Goal: Check status: Check status

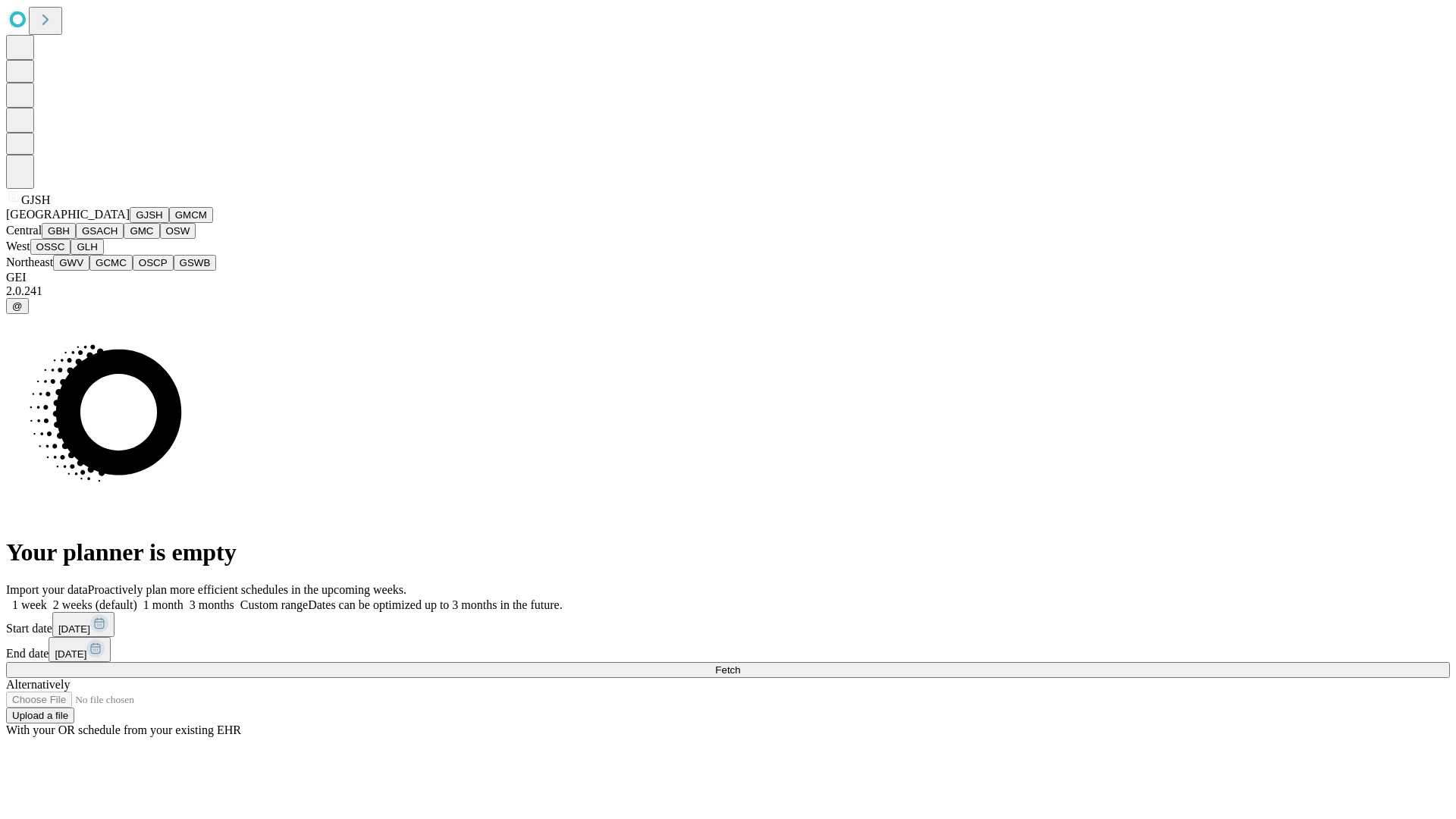
click at [130, 223] on button "GJSH" at bounding box center [150, 215] width 39 height 16
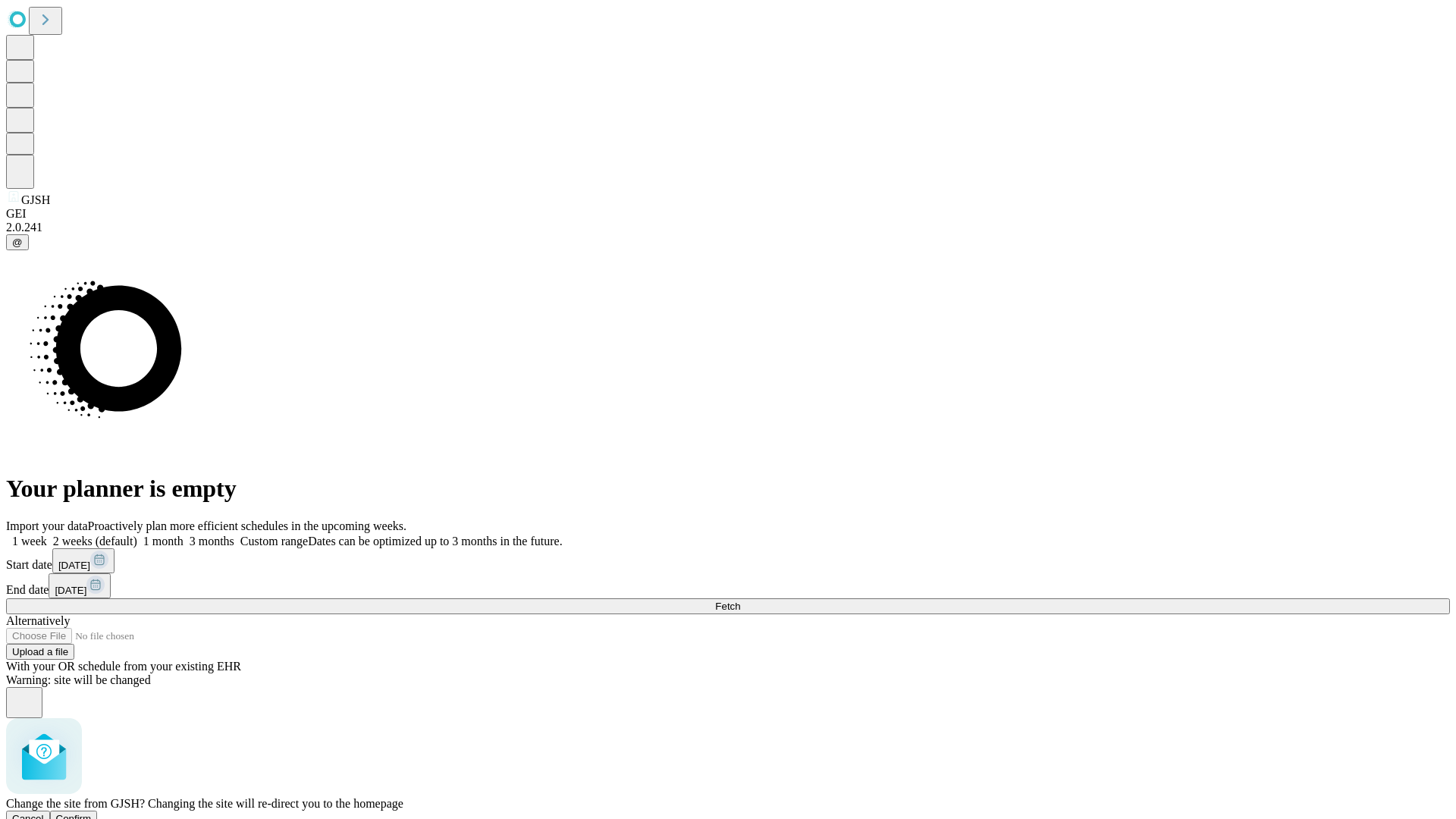
click at [92, 812] on span "Confirm" at bounding box center [73, 818] width 35 height 12
click at [137, 534] on label "2 weeks (default)" at bounding box center [92, 541] width 90 height 13
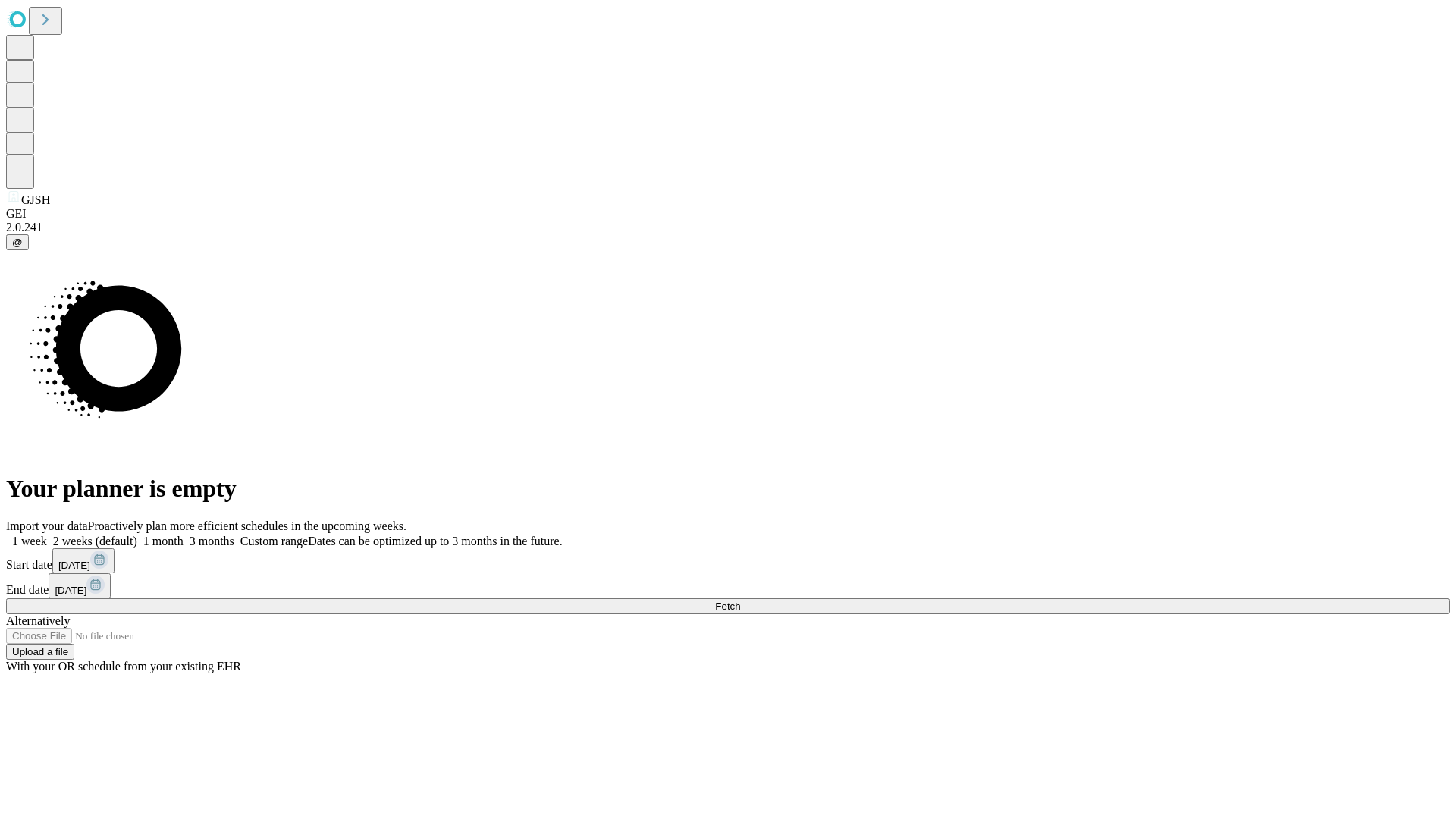
click at [740, 600] on span "Fetch" at bounding box center [727, 606] width 25 height 12
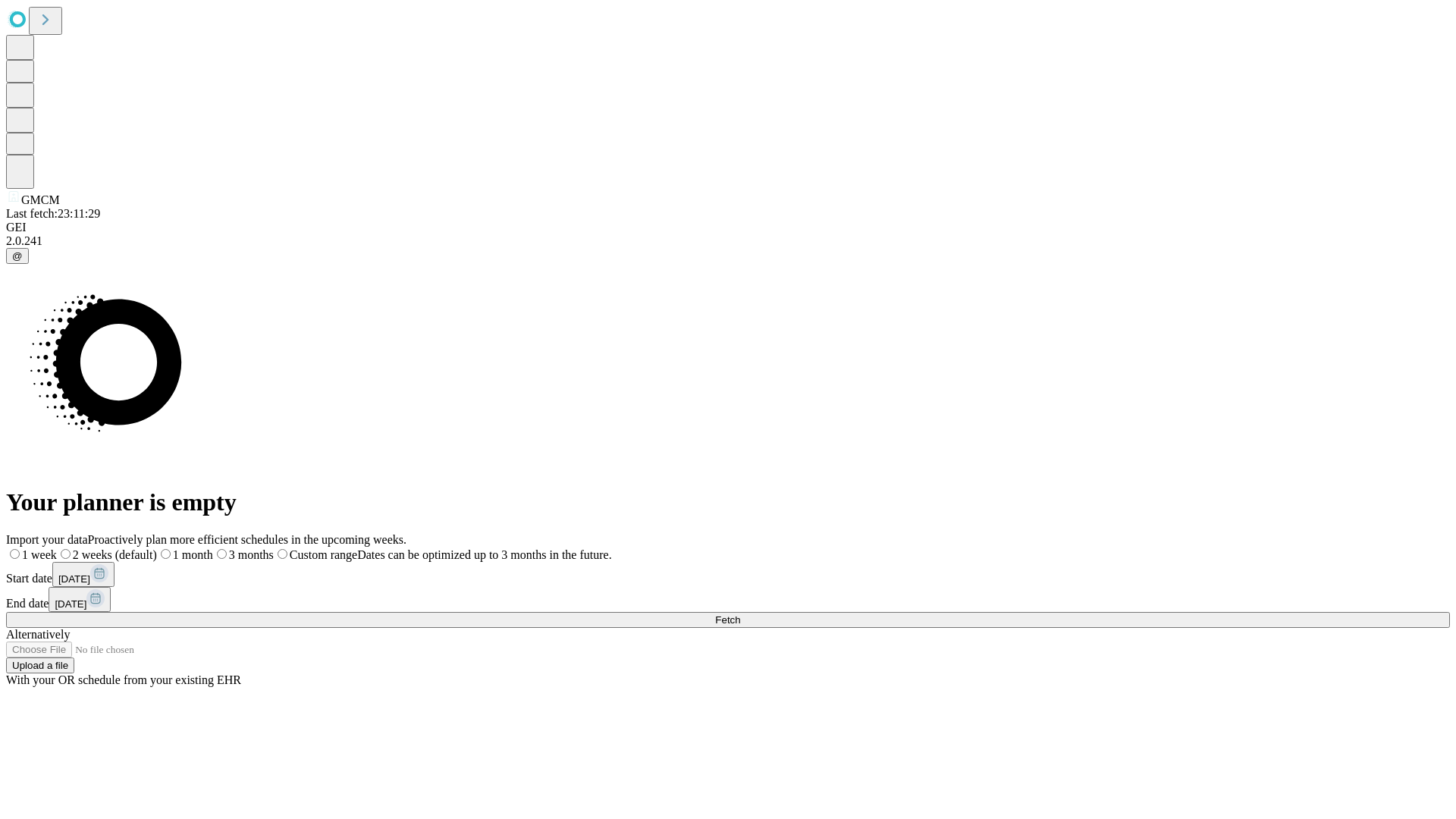
click at [157, 548] on label "2 weeks (default)" at bounding box center [107, 555] width 100 height 13
click at [740, 614] on span "Fetch" at bounding box center [727, 620] width 25 height 12
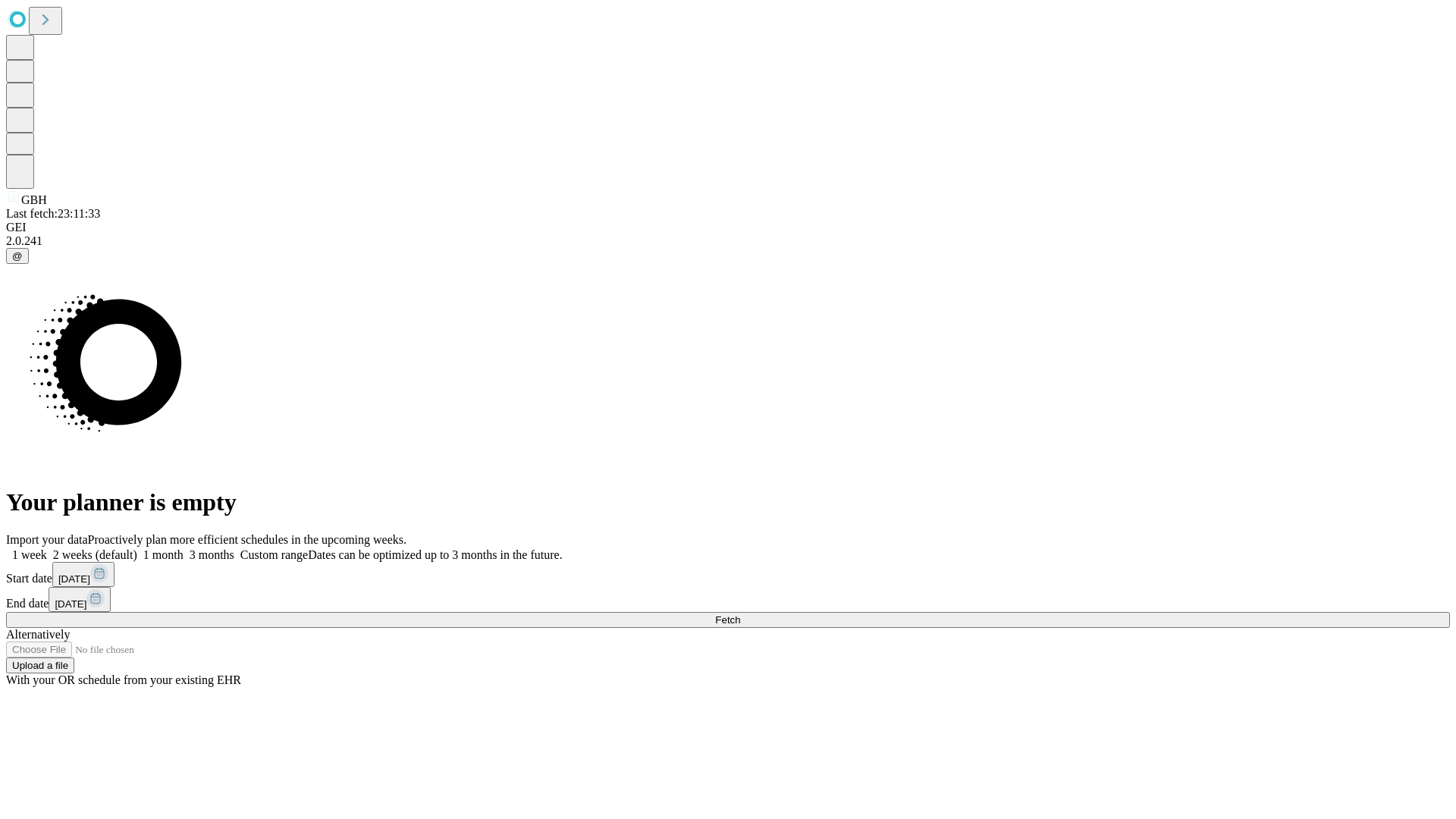
click at [137, 548] on label "2 weeks (default)" at bounding box center [92, 555] width 90 height 13
click at [740, 614] on span "Fetch" at bounding box center [727, 620] width 25 height 12
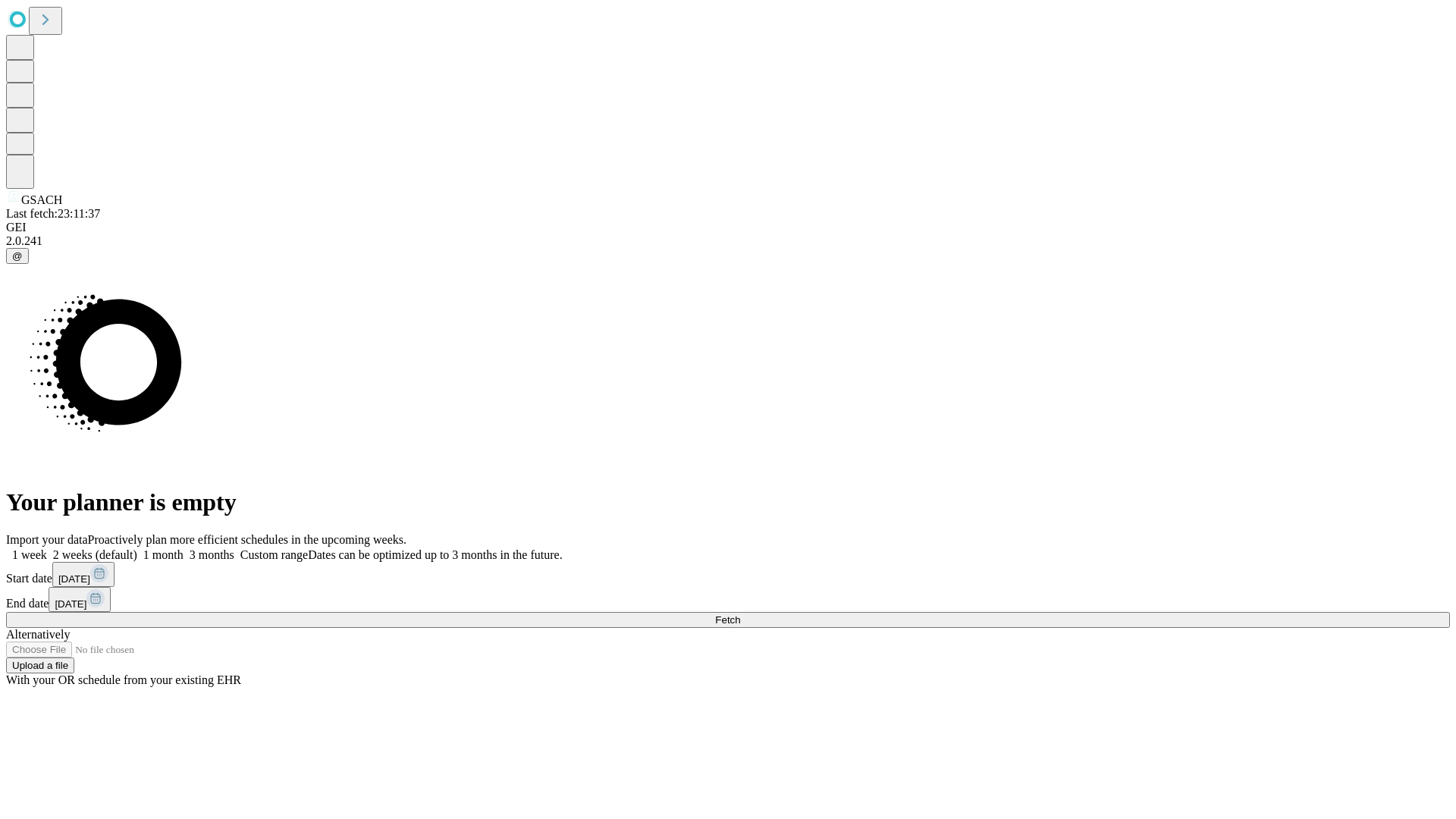
click at [137, 548] on label "2 weeks (default)" at bounding box center [92, 555] width 90 height 13
click at [740, 614] on span "Fetch" at bounding box center [727, 620] width 25 height 12
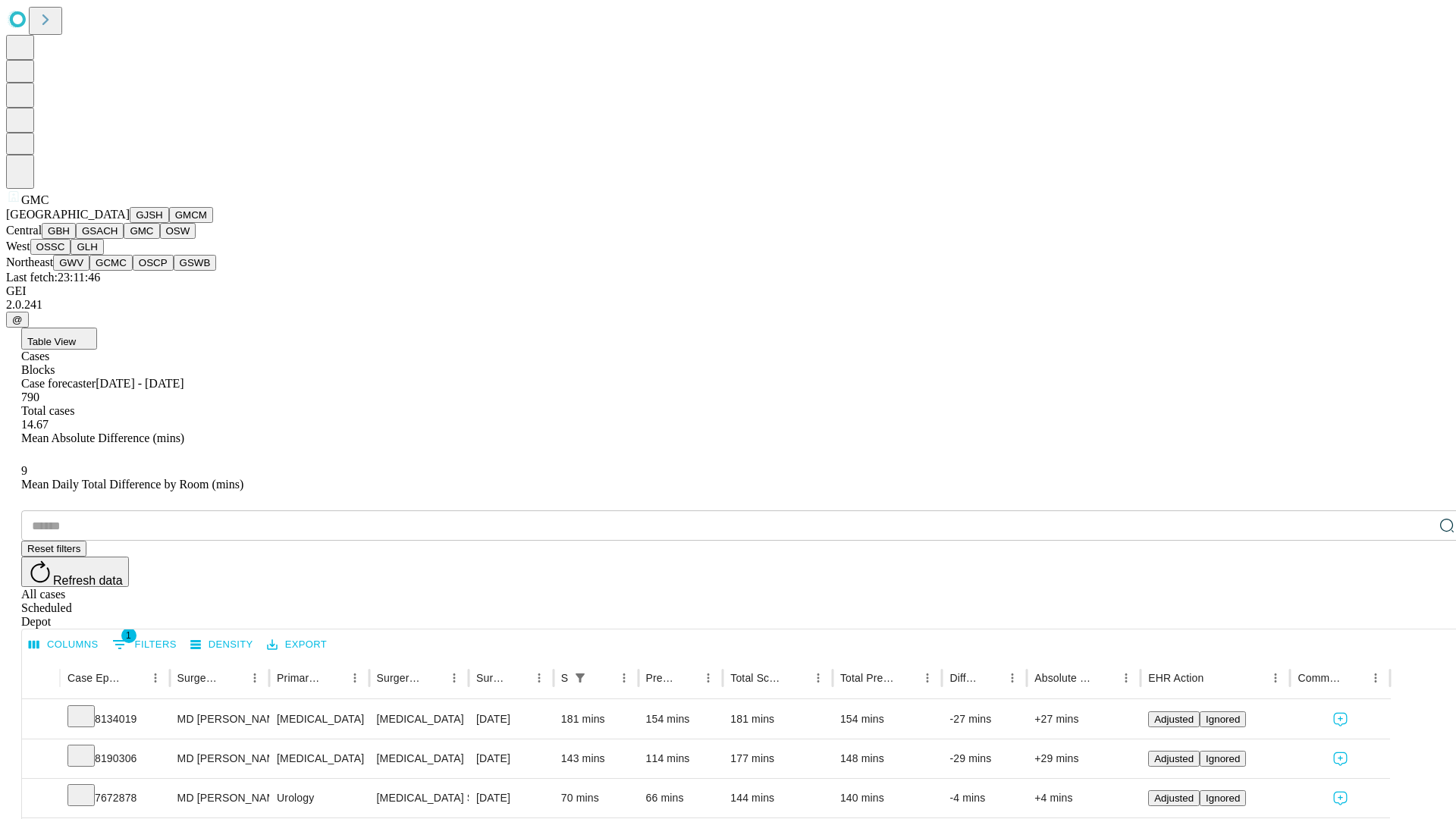
click at [160, 238] on button "OSW" at bounding box center [179, 230] width 36 height 16
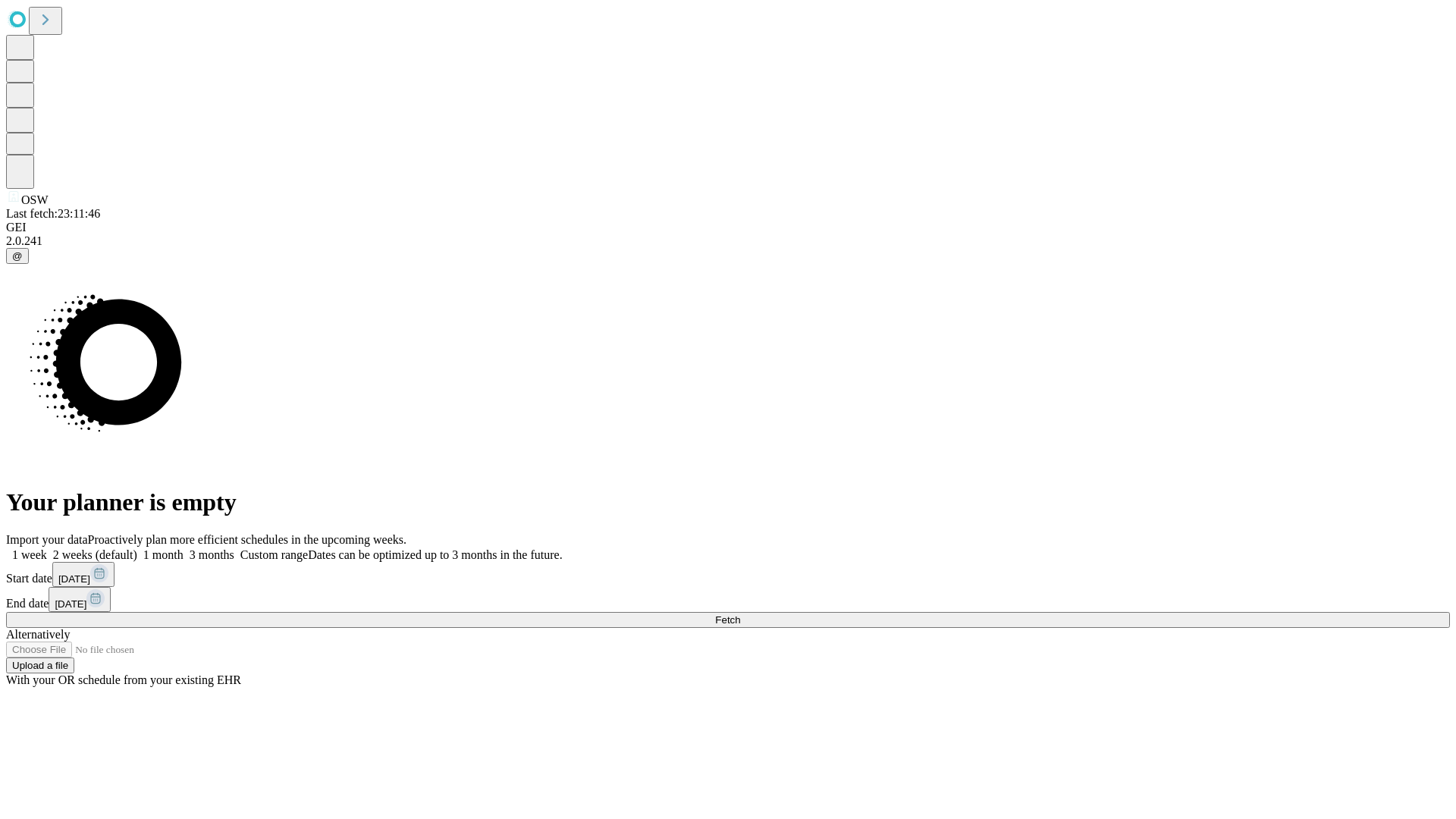
click at [137, 548] on label "2 weeks (default)" at bounding box center [92, 555] width 90 height 13
click at [740, 614] on span "Fetch" at bounding box center [727, 620] width 25 height 12
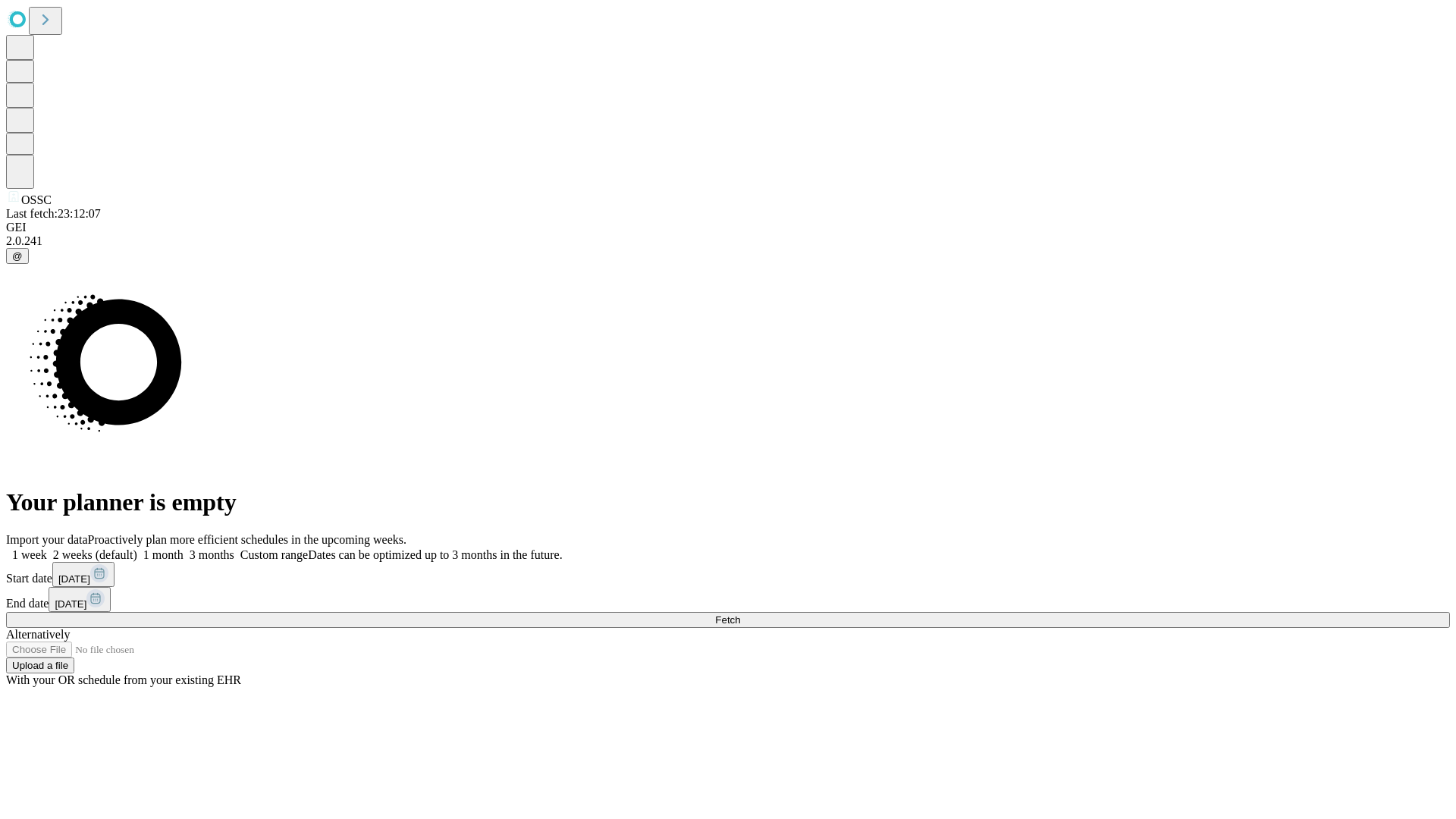
click at [137, 548] on label "2 weeks (default)" at bounding box center [92, 555] width 90 height 13
click at [740, 614] on span "Fetch" at bounding box center [727, 620] width 25 height 12
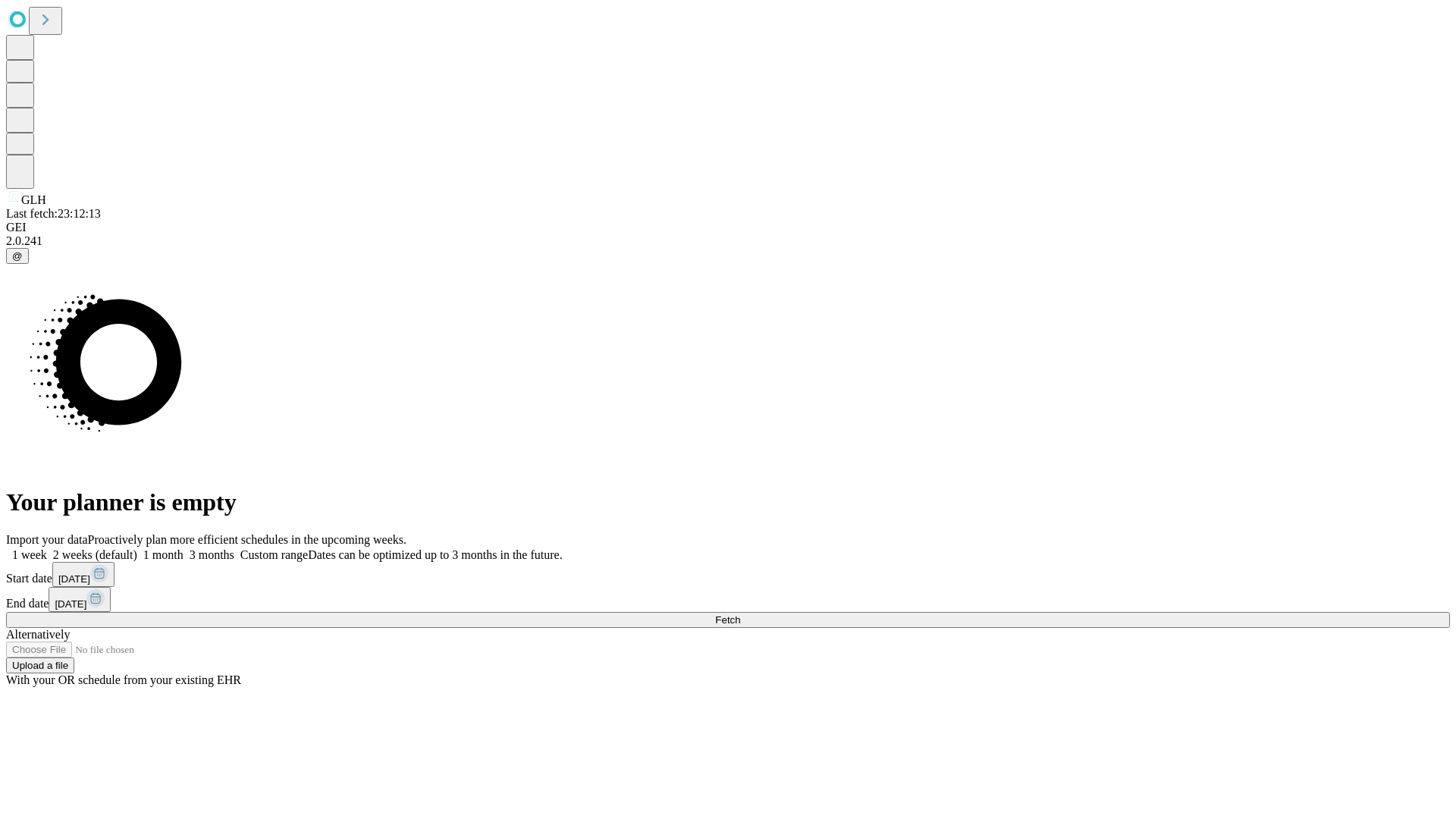
click at [137, 548] on label "2 weeks (default)" at bounding box center [92, 555] width 90 height 13
click at [740, 614] on span "Fetch" at bounding box center [727, 620] width 25 height 12
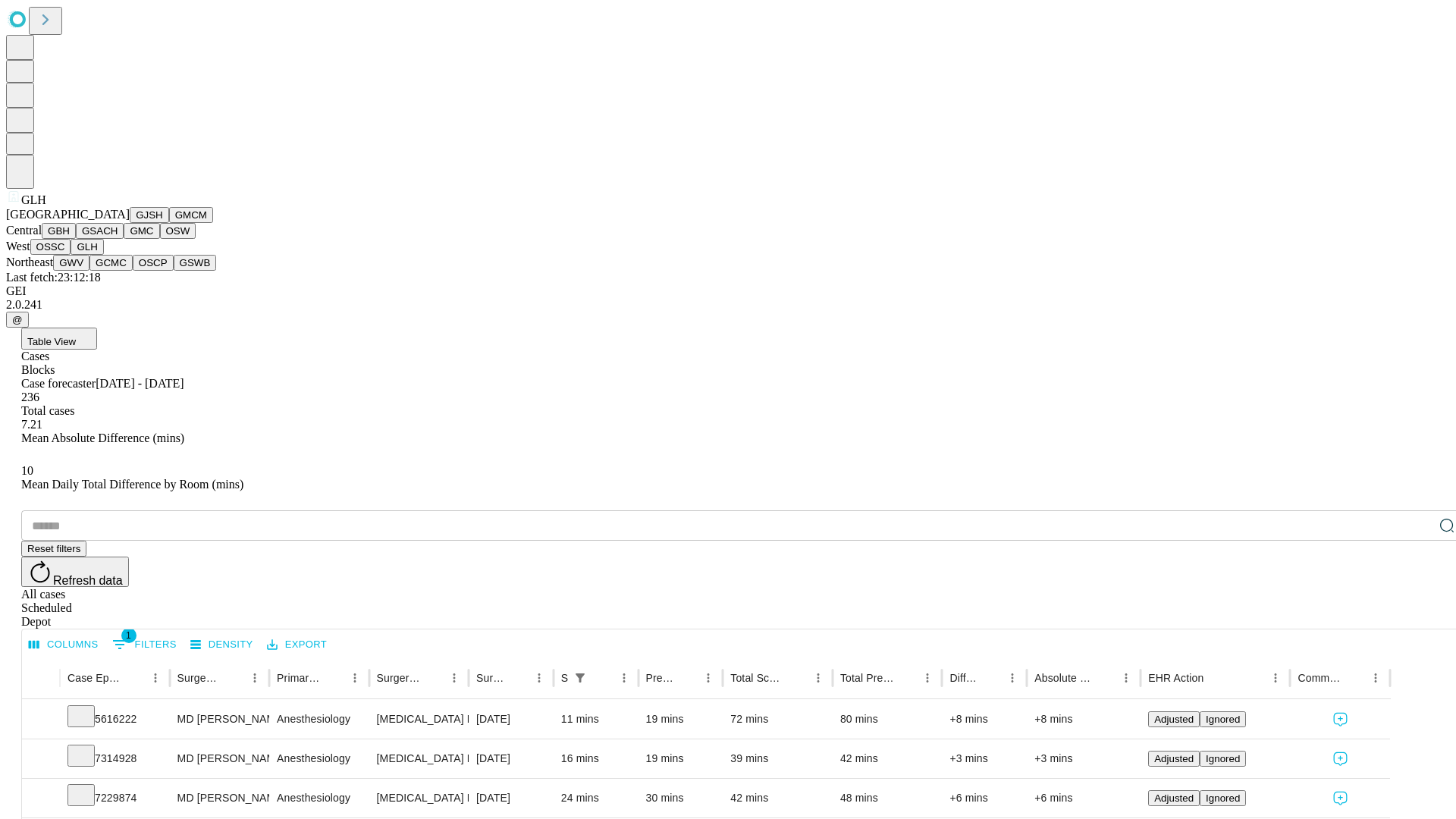
click at [90, 271] on button "GWV" at bounding box center [72, 262] width 36 height 16
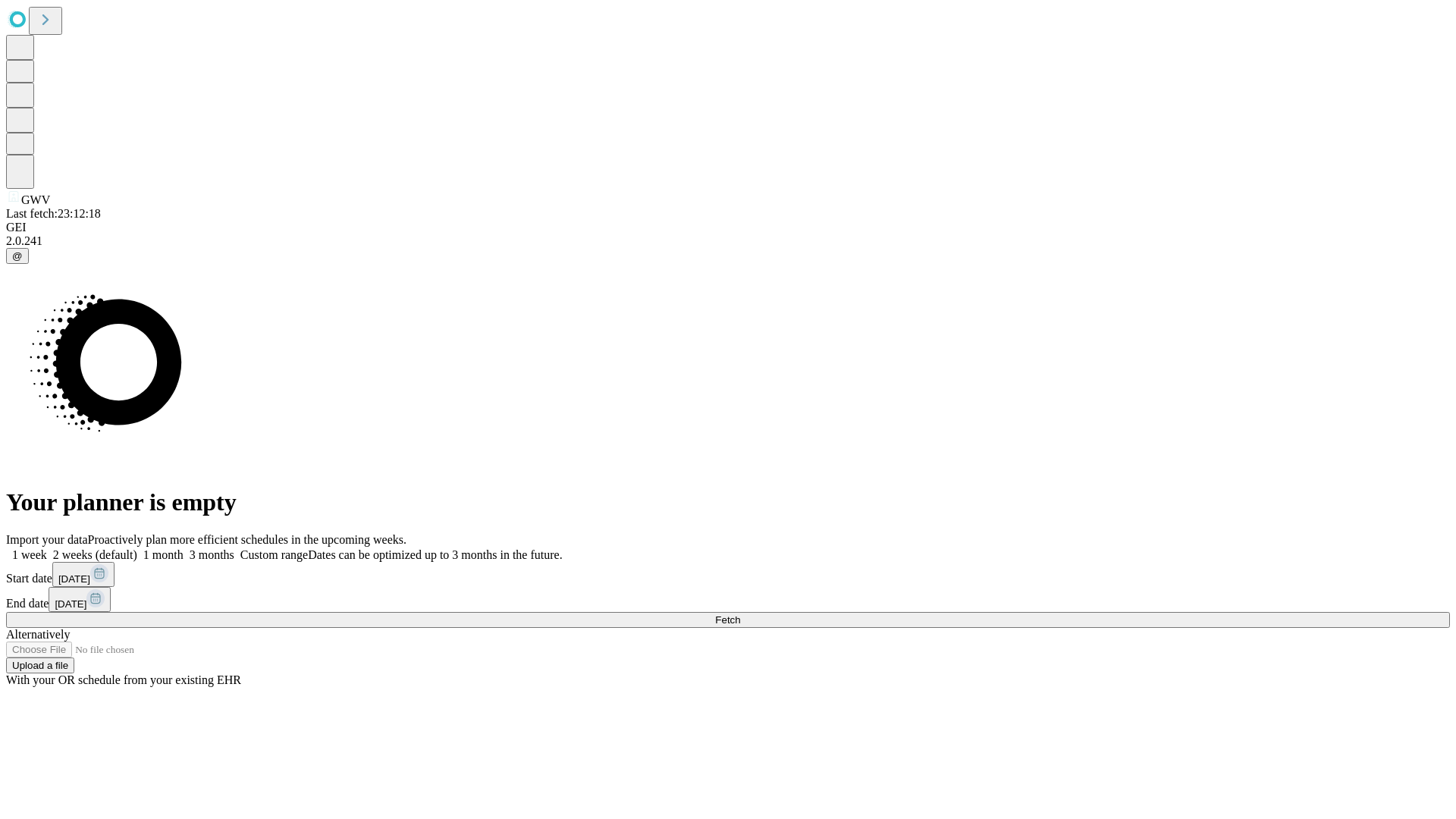
click at [740, 614] on span "Fetch" at bounding box center [727, 620] width 25 height 12
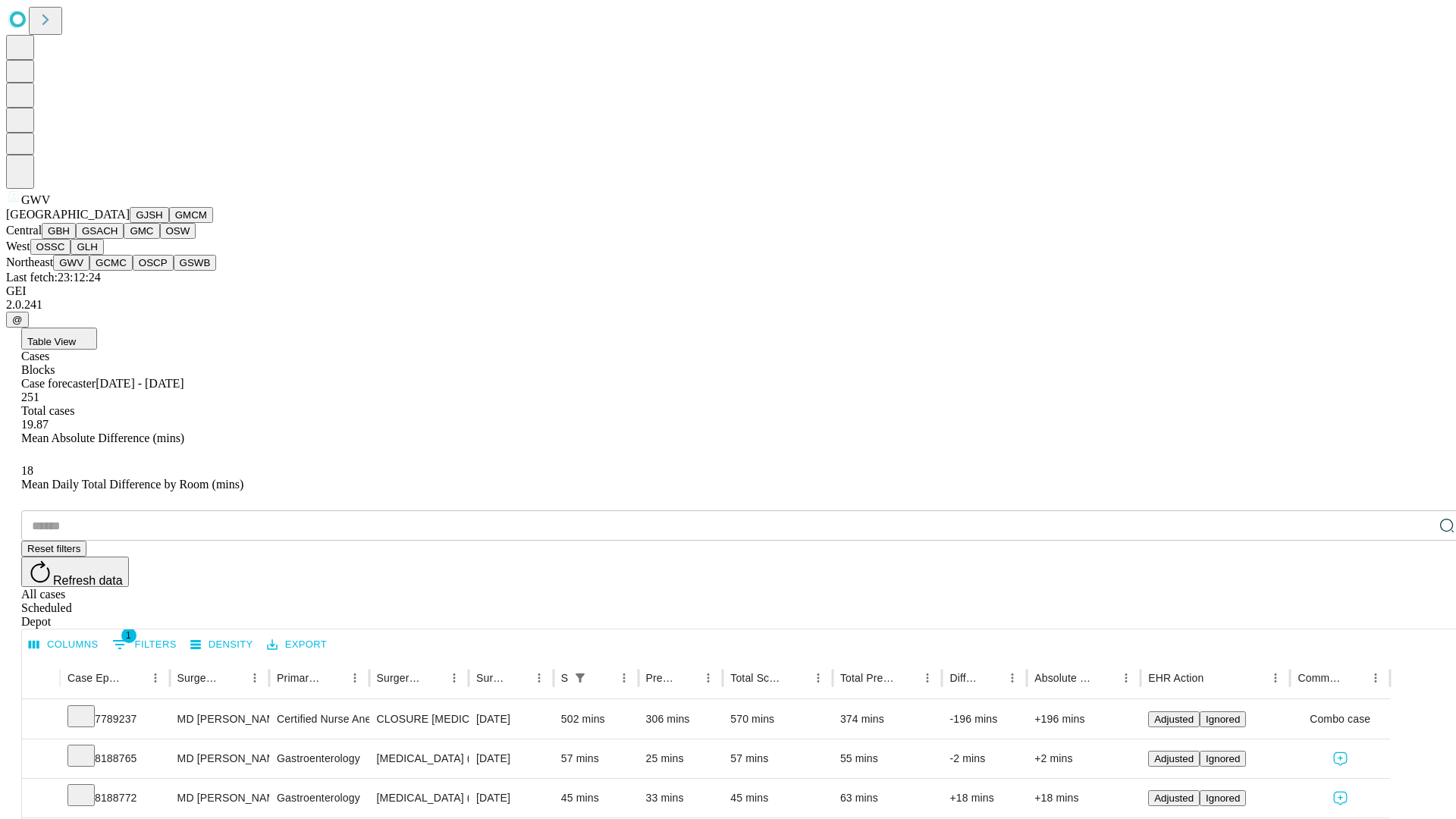
click at [118, 271] on button "GCMC" at bounding box center [111, 262] width 44 height 16
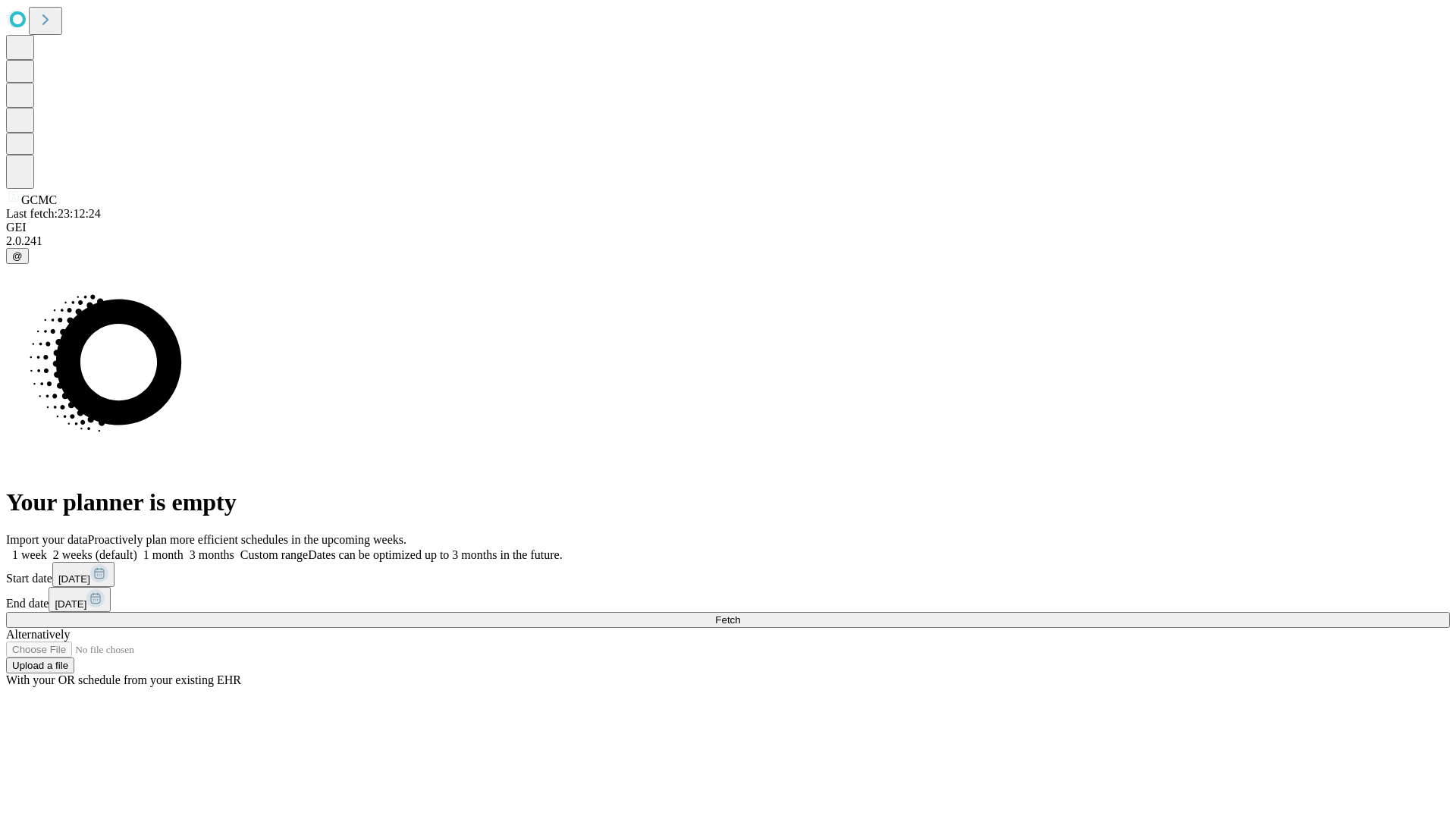
click at [137, 548] on label "2 weeks (default)" at bounding box center [92, 555] width 90 height 13
click at [740, 614] on span "Fetch" at bounding box center [727, 620] width 25 height 12
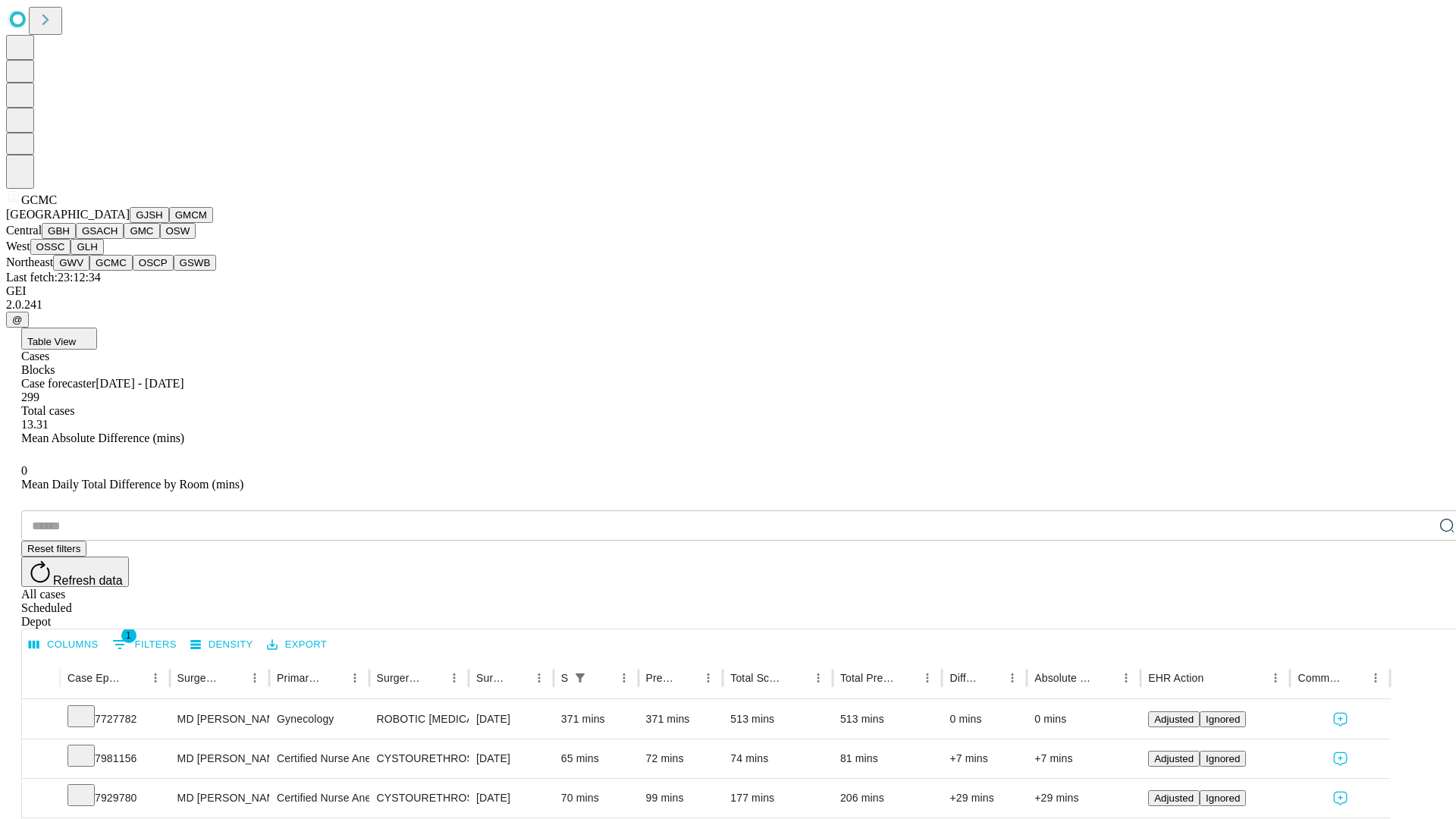
click at [132, 271] on button "OSCP" at bounding box center [153, 262] width 41 height 16
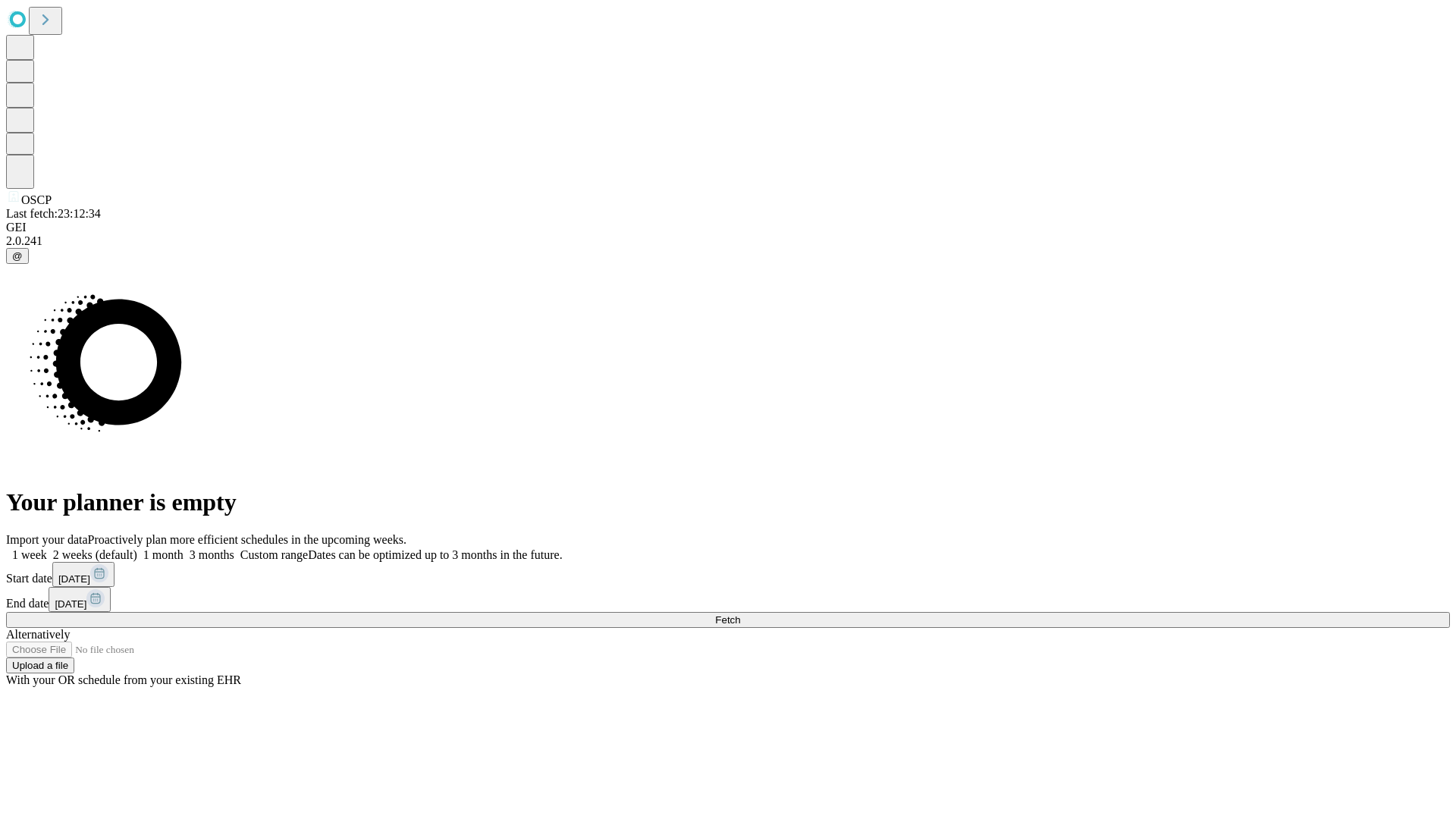
click at [137, 548] on label "2 weeks (default)" at bounding box center [92, 555] width 90 height 13
click at [740, 614] on span "Fetch" at bounding box center [727, 620] width 25 height 12
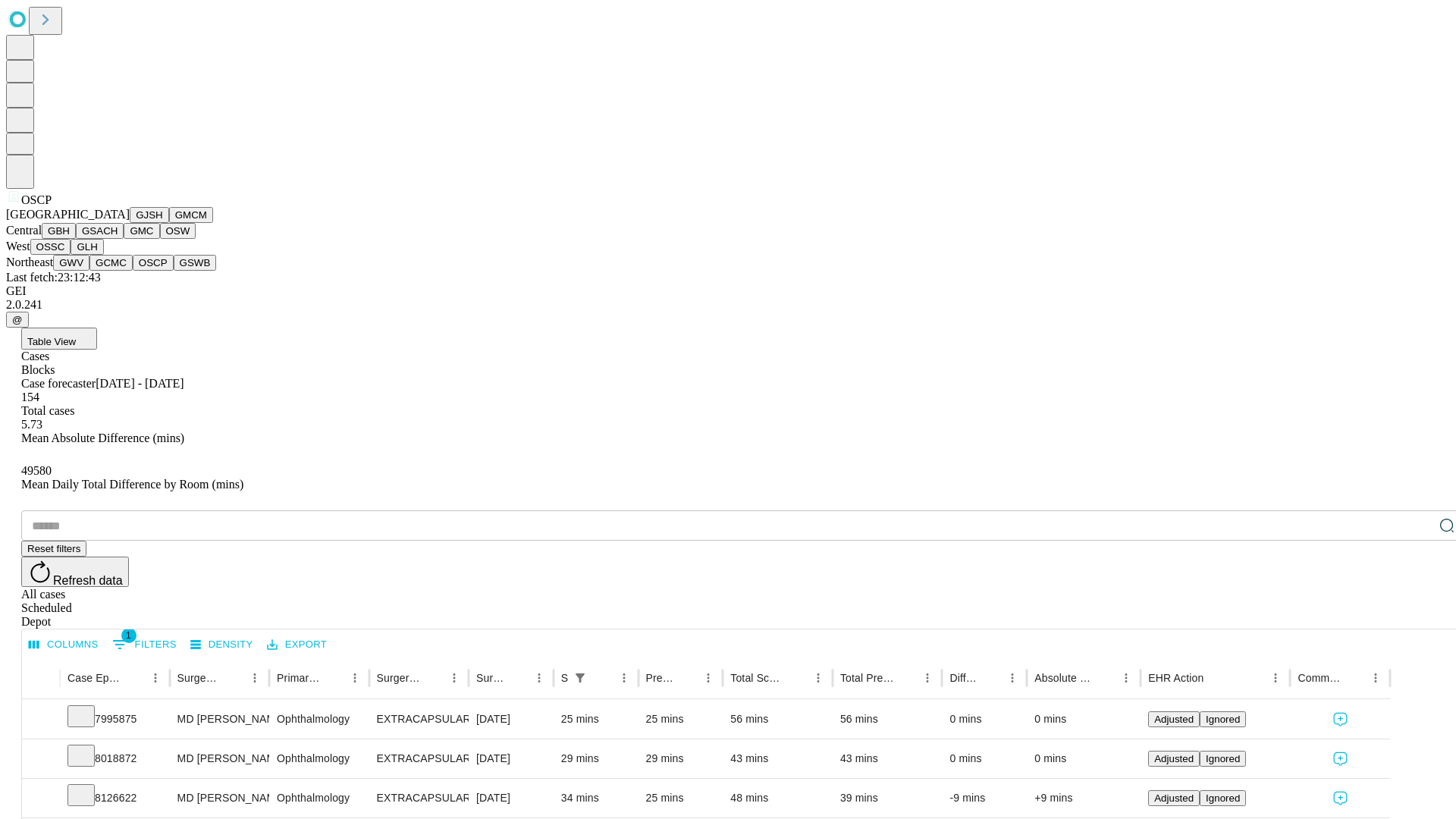
click at [174, 271] on button "GSWB" at bounding box center [195, 262] width 44 height 16
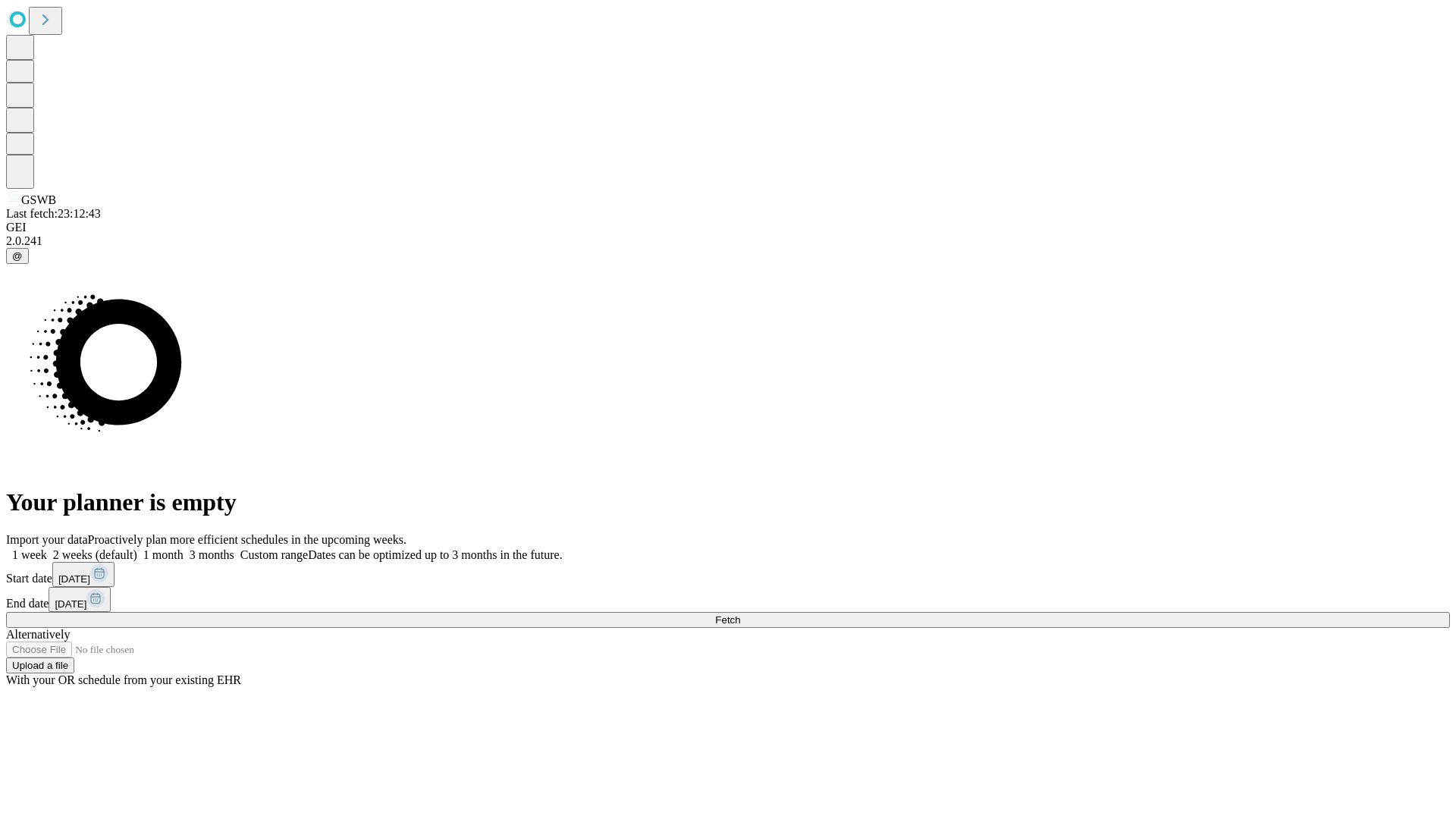
click at [137, 548] on label "2 weeks (default)" at bounding box center [92, 555] width 90 height 13
click at [740, 614] on span "Fetch" at bounding box center [727, 620] width 25 height 12
